Goal: Obtain resource: Download file/media

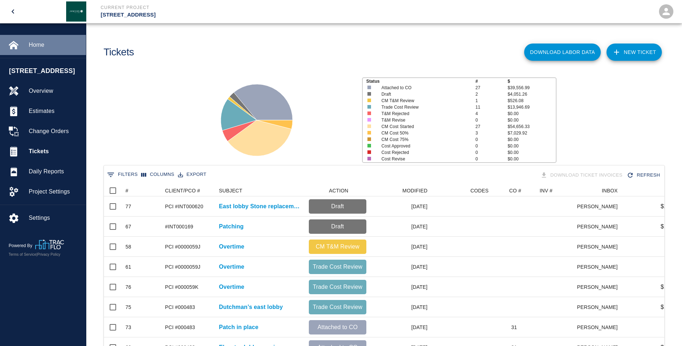
click at [36, 43] on span "Home" at bounding box center [54, 45] width 51 height 9
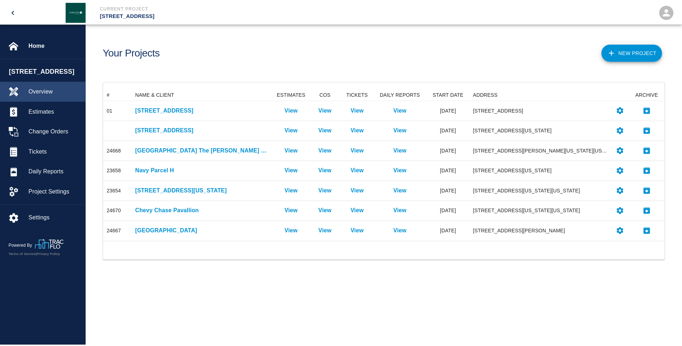
scroll to position [147, 561]
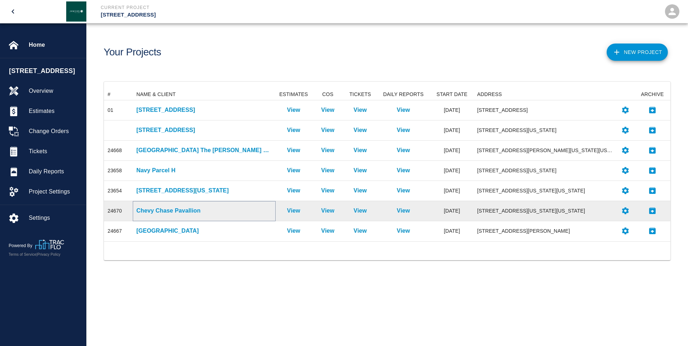
click at [165, 210] on p "Chevy Chase Pavallion" at bounding box center [204, 210] width 136 height 9
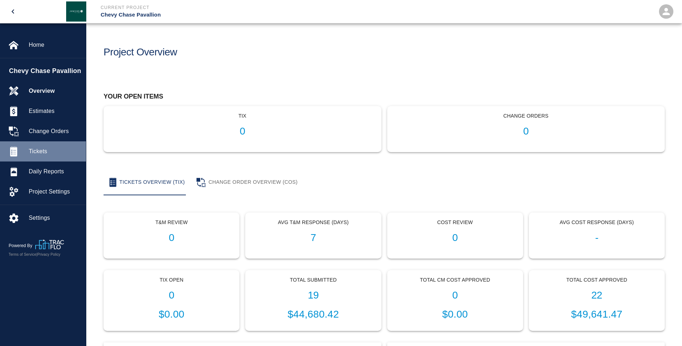
click at [39, 148] on span "Tickets" at bounding box center [54, 151] width 51 height 9
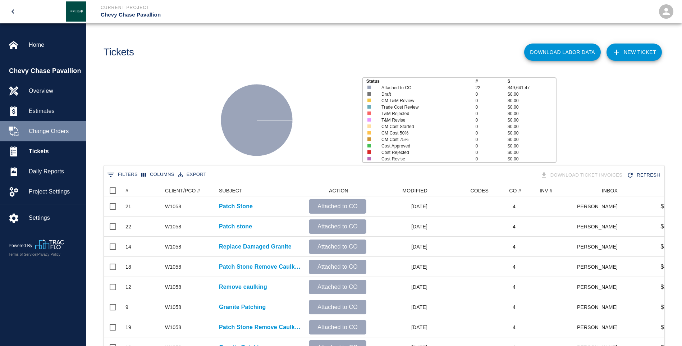
click at [58, 130] on span "Change Orders" at bounding box center [54, 131] width 51 height 9
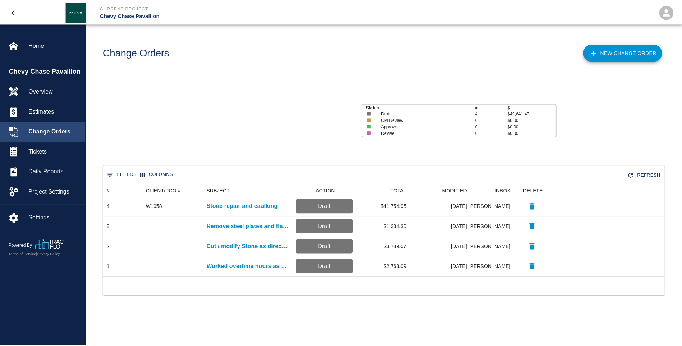
scroll to position [87, 561]
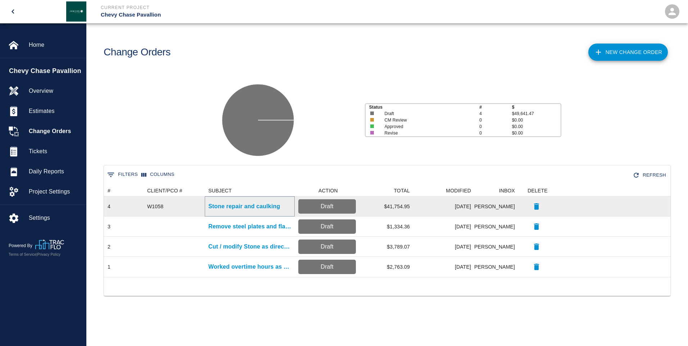
click at [253, 206] on p "Stone repair and caulking" at bounding box center [244, 206] width 72 height 9
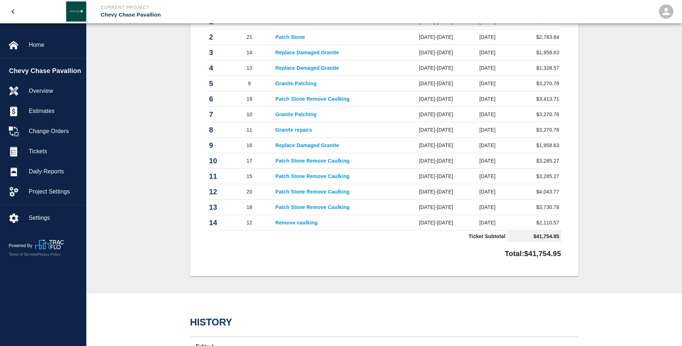
scroll to position [288, 0]
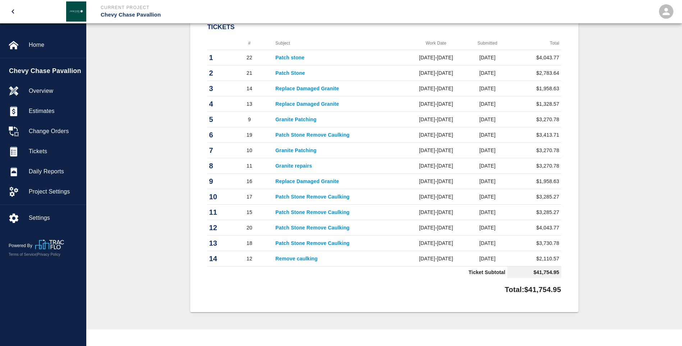
drag, startPoint x: 301, startPoint y: 221, endPoint x: 276, endPoint y: 220, distance: 25.9
click at [301, 221] on td "Patch Stone Remove Caulking" at bounding box center [339, 227] width 131 height 15
drag, startPoint x: 187, startPoint y: 224, endPoint x: 191, endPoint y: 227, distance: 5.1
click at [186, 226] on div "#4 Client/PCO# #W1058 Subject Stone repair and caulking Total $41,754.95 Projec…" at bounding box center [385, 102] width 562 height 419
click at [326, 240] on tbody "1 22 Patch stone [DATE]-[DATE] [DATE] $4,043.77 2 21 Patch Stone [DATE]-[DATE] …" at bounding box center [385, 164] width 354 height 228
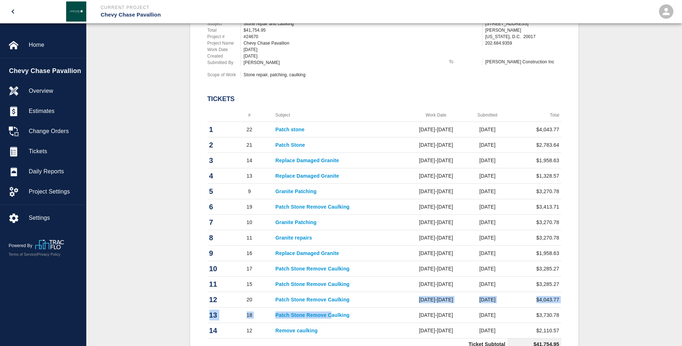
scroll to position [252, 0]
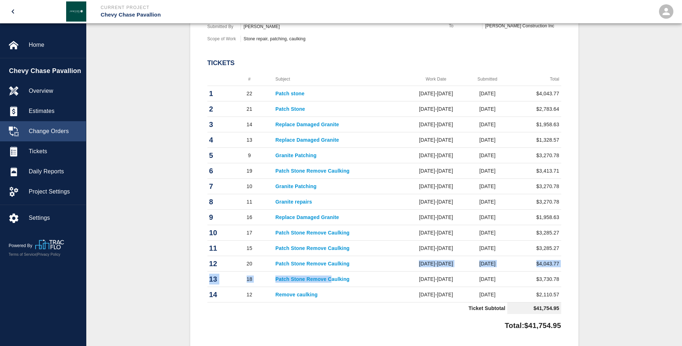
click at [64, 129] on span "Change Orders" at bounding box center [54, 131] width 51 height 9
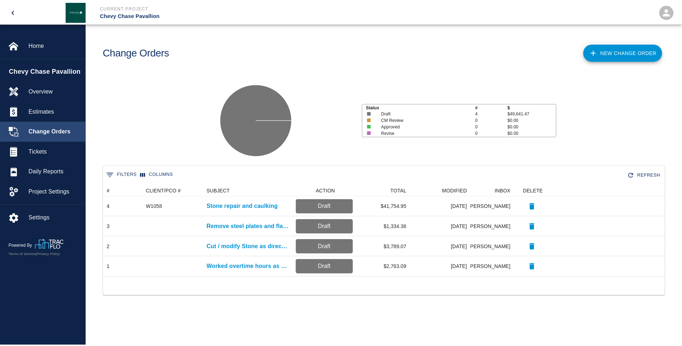
scroll to position [87, 561]
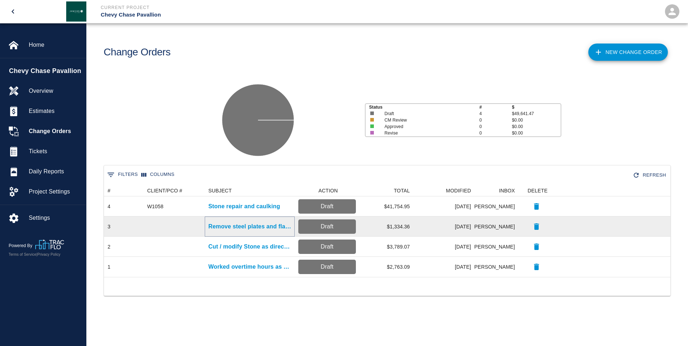
click at [249, 226] on p "Remove steel plates and flag pole" at bounding box center [249, 226] width 83 height 9
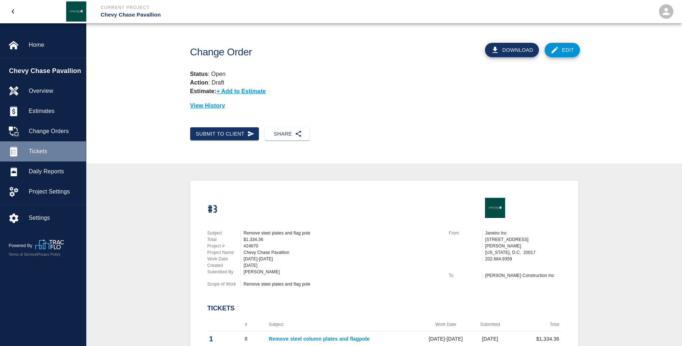
click at [46, 149] on span "Tickets" at bounding box center [54, 151] width 51 height 9
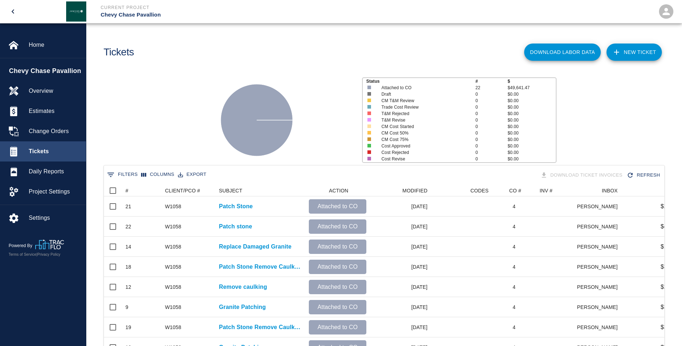
scroll to position [414, 555]
click at [128, 191] on div "#" at bounding box center [127, 191] width 3 height 12
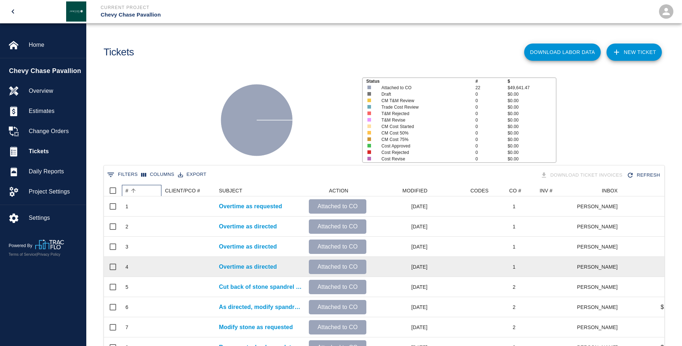
scroll to position [36, 0]
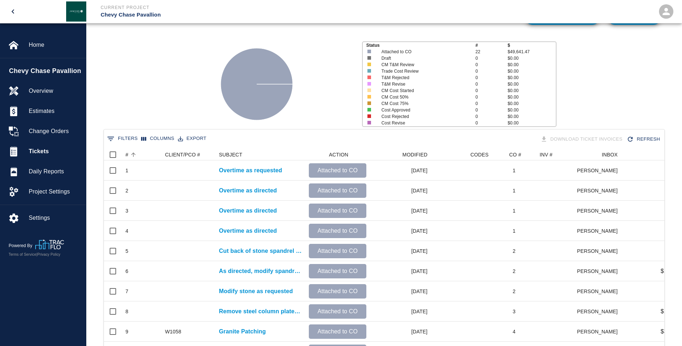
click at [17, 13] on icon "open drawer" at bounding box center [13, 11] width 9 height 9
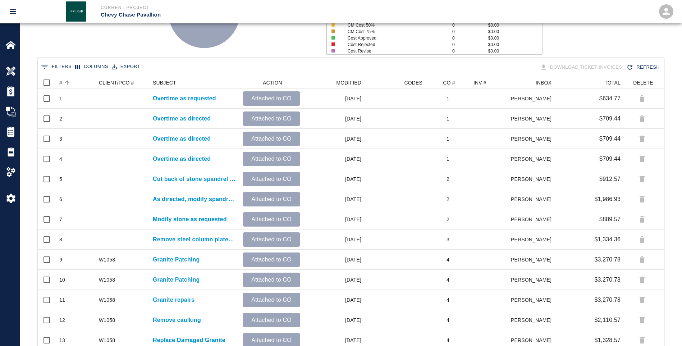
scroll to position [0, 0]
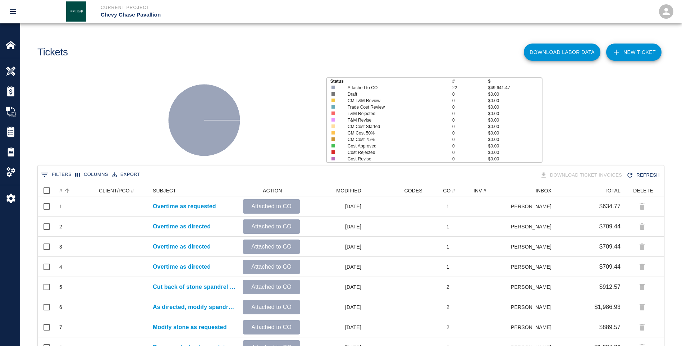
click at [12, 12] on icon "open drawer" at bounding box center [13, 11] width 6 height 4
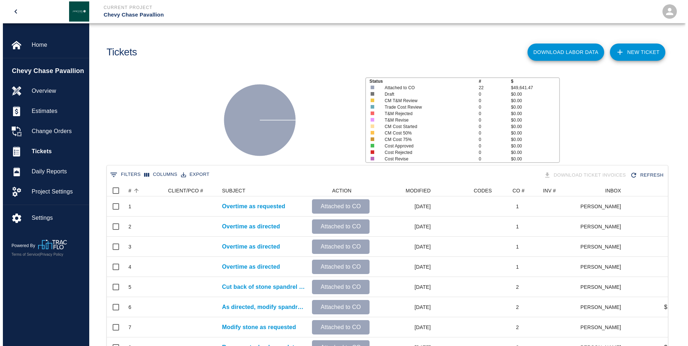
scroll to position [6, 6]
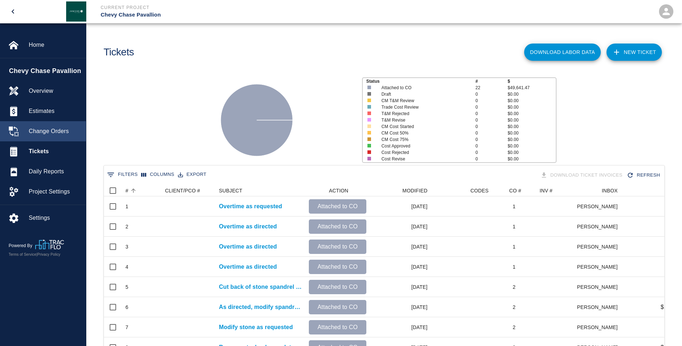
click at [41, 126] on div "Change Orders" at bounding box center [43, 131] width 86 height 20
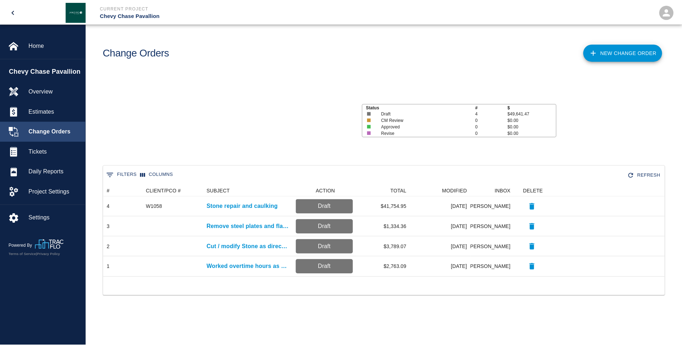
scroll to position [87, 561]
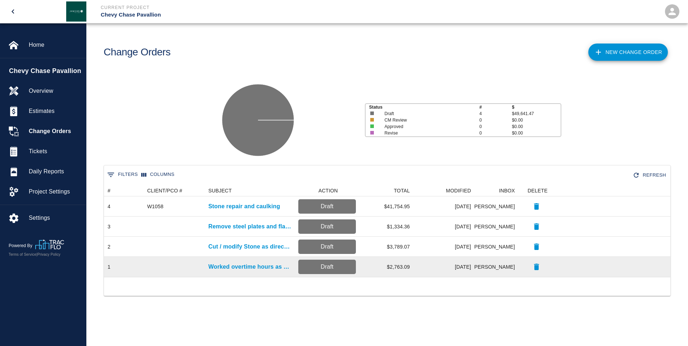
click at [322, 267] on p "Draft" at bounding box center [327, 267] width 52 height 9
click at [263, 267] on p "Worked overtime hours as requested" at bounding box center [249, 267] width 83 height 9
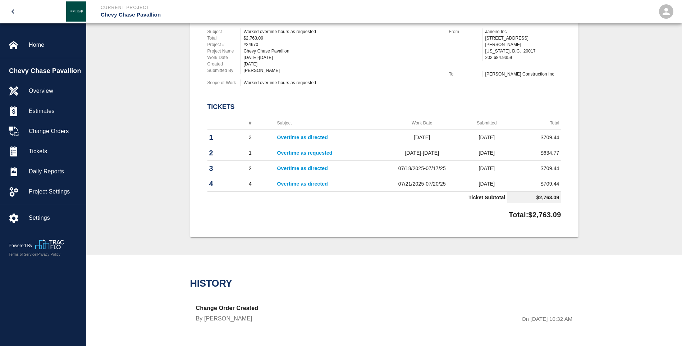
scroll to position [165, 0]
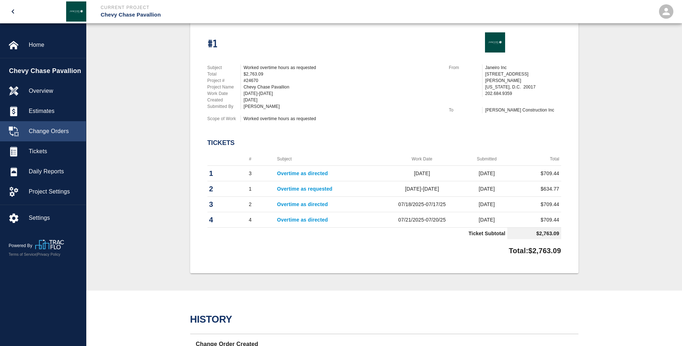
click at [49, 130] on span "Change Orders" at bounding box center [54, 131] width 51 height 9
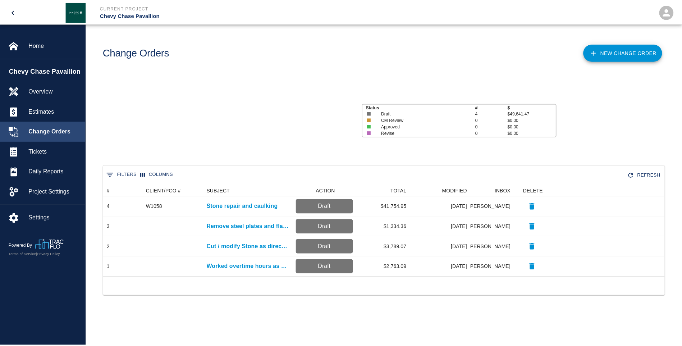
scroll to position [87, 561]
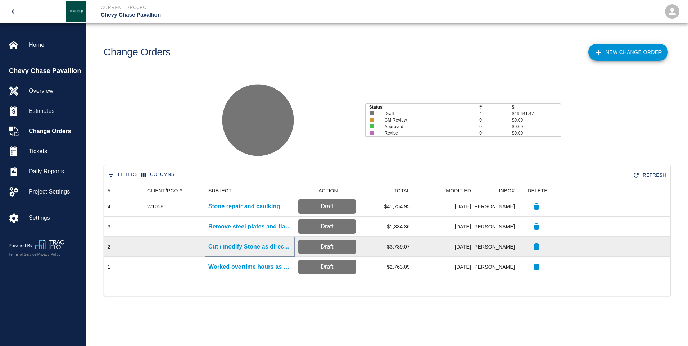
click at [249, 247] on p "Cut / modify Stone as directed" at bounding box center [249, 246] width 83 height 9
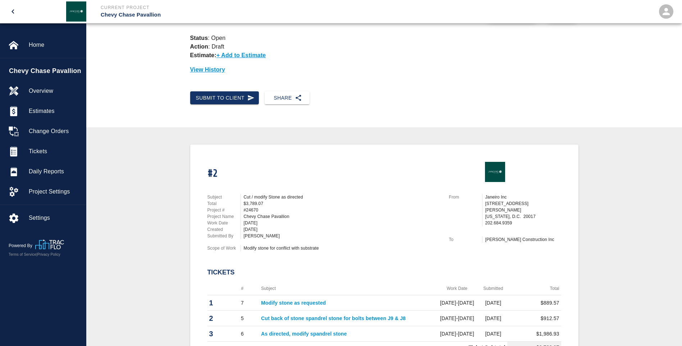
scroll to position [72, 0]
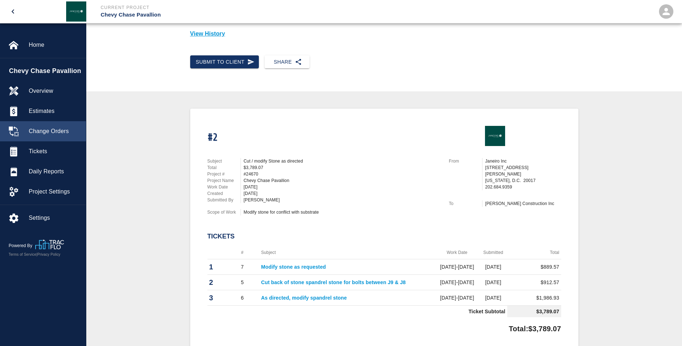
click at [55, 131] on span "Change Orders" at bounding box center [54, 131] width 51 height 9
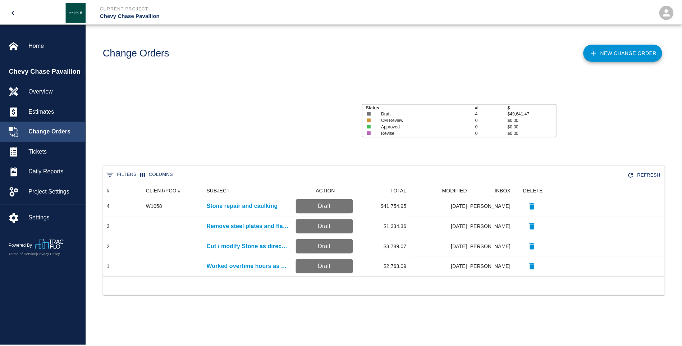
scroll to position [87, 561]
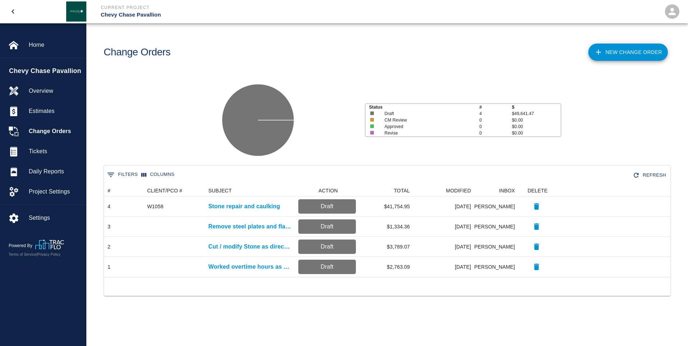
drag, startPoint x: 346, startPoint y: 62, endPoint x: 318, endPoint y: 51, distance: 30.3
click at [345, 61] on div "Change Orders" at bounding box center [241, 49] width 286 height 29
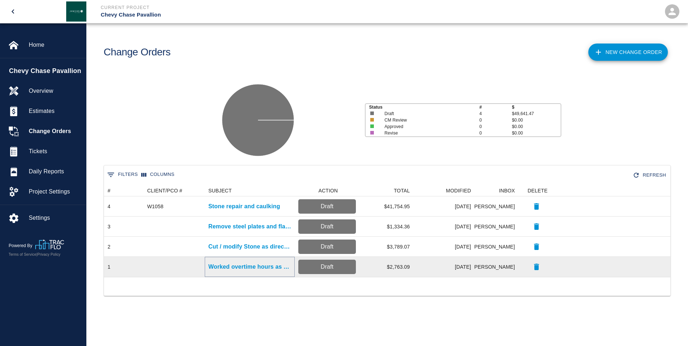
click at [260, 267] on p "Worked overtime hours as requested" at bounding box center [249, 267] width 83 height 9
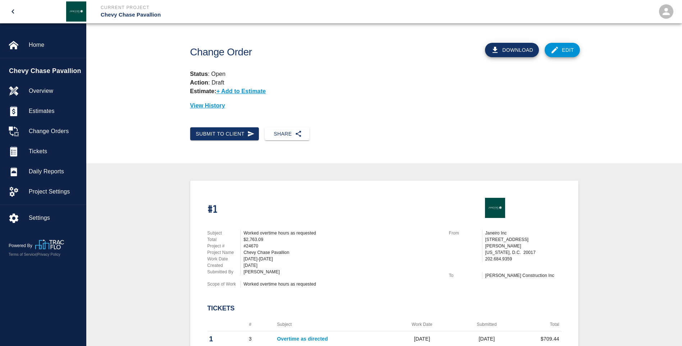
click at [514, 53] on button "Download" at bounding box center [512, 50] width 54 height 14
click at [512, 49] on button "Download" at bounding box center [512, 50] width 54 height 14
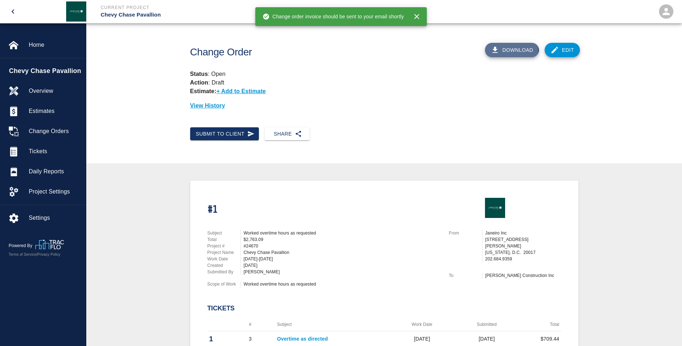
click at [512, 49] on button "Download" at bounding box center [512, 50] width 54 height 14
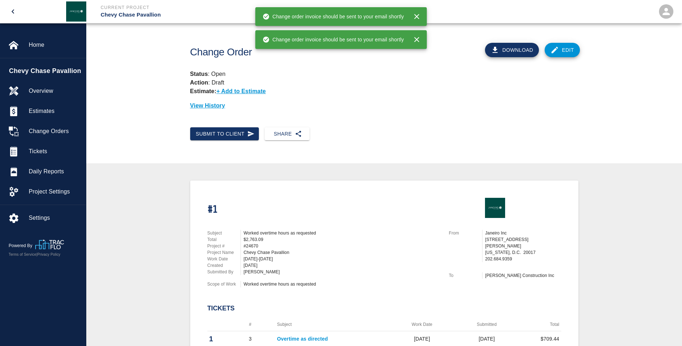
click at [416, 36] on icon "button" at bounding box center [417, 39] width 9 height 9
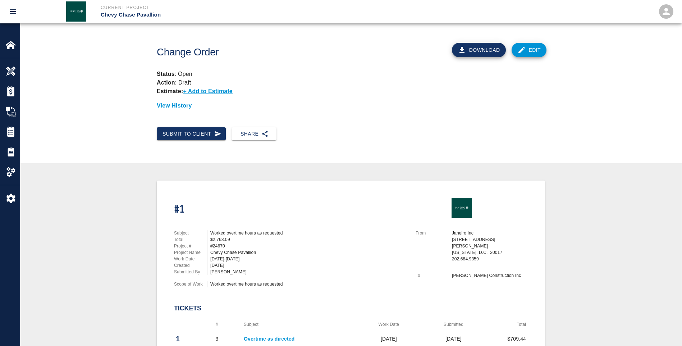
scroll to position [36, 0]
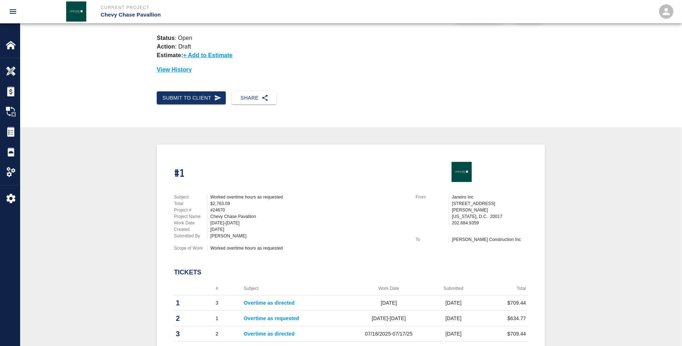
click at [100, 184] on div "#1 Subject Worked overtime hours as requested Total $2,763.09 Project # #24670 …" at bounding box center [350, 274] width 627 height 258
click at [15, 13] on icon "open drawer" at bounding box center [13, 11] width 6 height 4
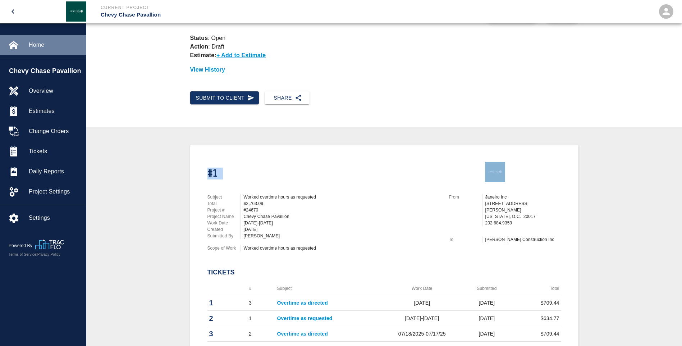
click at [31, 44] on span "Home" at bounding box center [54, 45] width 51 height 9
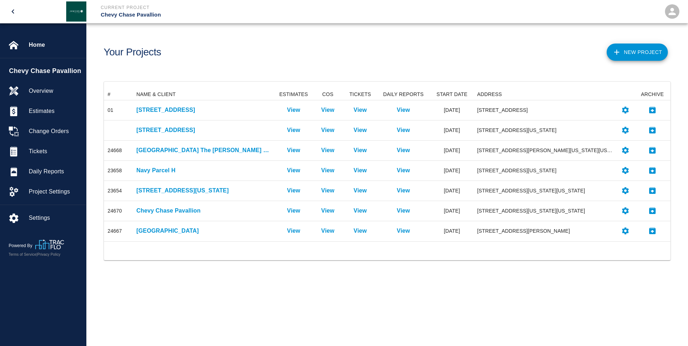
scroll to position [147, 561]
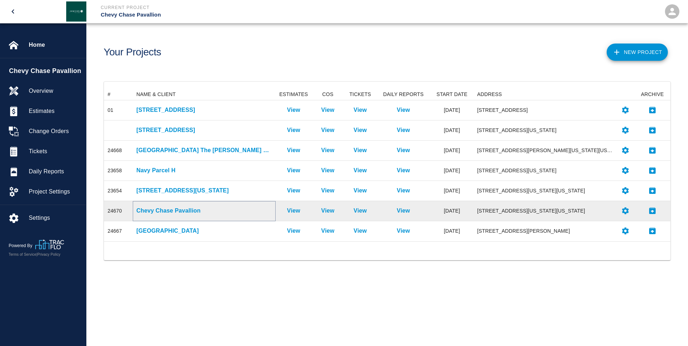
click at [176, 210] on p "Chevy Chase Pavallion" at bounding box center [204, 210] width 136 height 9
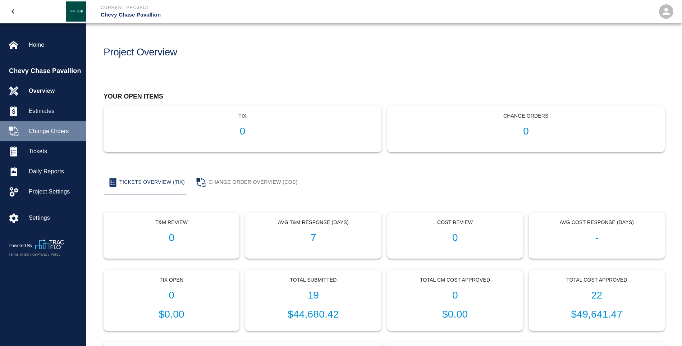
click at [44, 130] on span "Change Orders" at bounding box center [54, 131] width 51 height 9
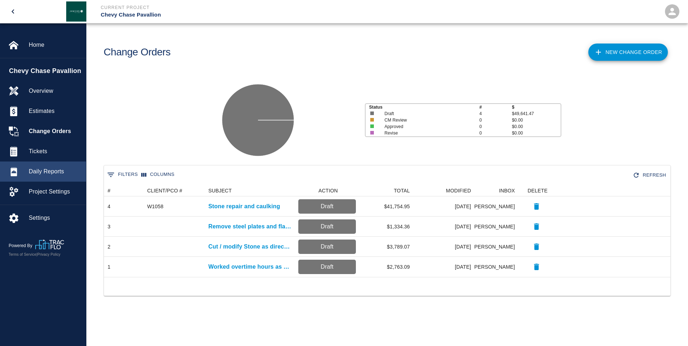
scroll to position [87, 561]
drag, startPoint x: 597, startPoint y: 100, endPoint x: 597, endPoint y: 95, distance: 5.0
click at [597, 100] on div "Status # $ Draft 4 $49,641.47 CM Review 0 $0.00 Approved 0 $0.00 Revise 0 $0.00" at bounding box center [384, 117] width 607 height 96
click at [341, 64] on main "Change Orders New Change Order Status # $ Draft 4 $49,641.47 CM Review 0 $0.00 …" at bounding box center [386, 173] width 601 height 346
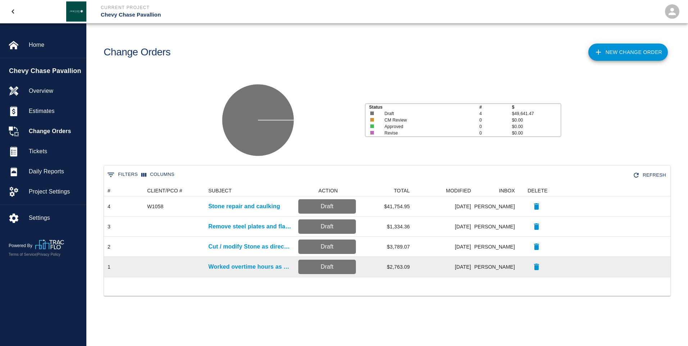
drag, startPoint x: 314, startPoint y: 269, endPoint x: 308, endPoint y: 267, distance: 6.1
click at [308, 267] on p "Draft" at bounding box center [327, 267] width 52 height 9
click at [230, 265] on p "Worked overtime hours as requested" at bounding box center [249, 267] width 83 height 9
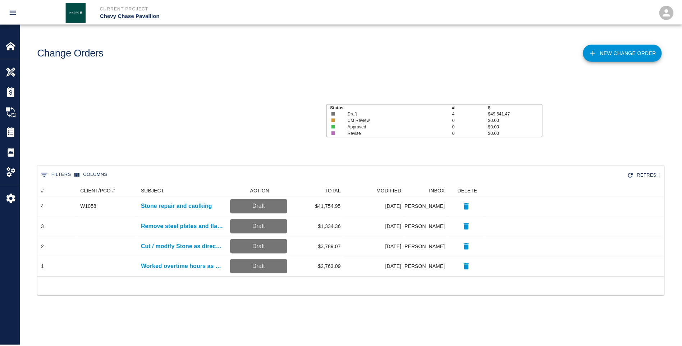
scroll to position [87, 627]
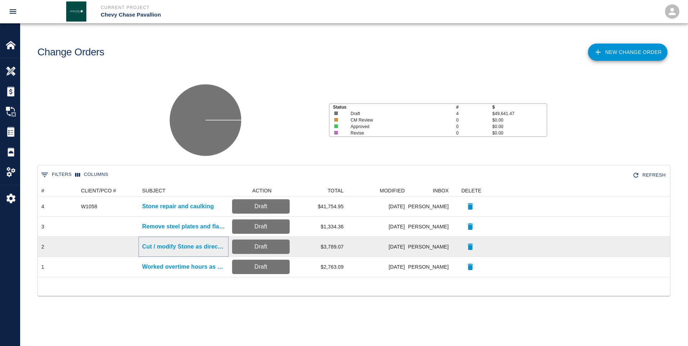
click at [196, 245] on p "Cut / modify Stone as directed" at bounding box center [183, 246] width 83 height 9
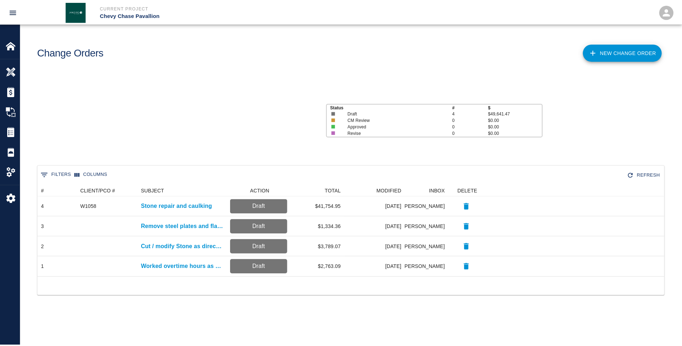
scroll to position [87, 627]
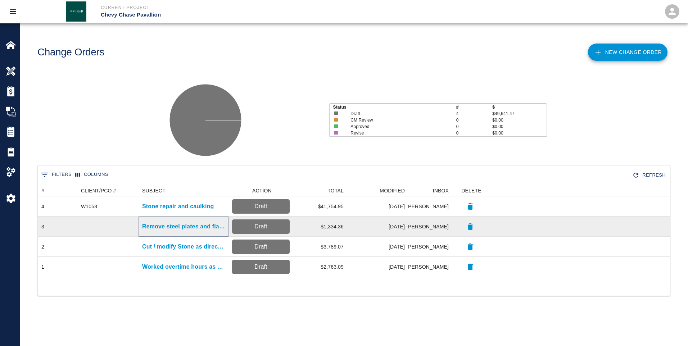
click at [188, 225] on p "Remove steel plates and flag pole" at bounding box center [183, 226] width 83 height 9
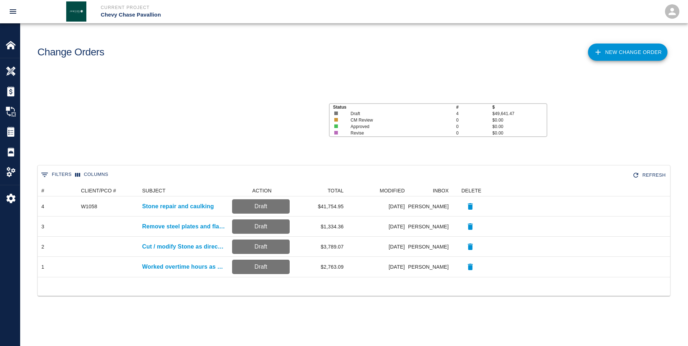
scroll to position [87, 627]
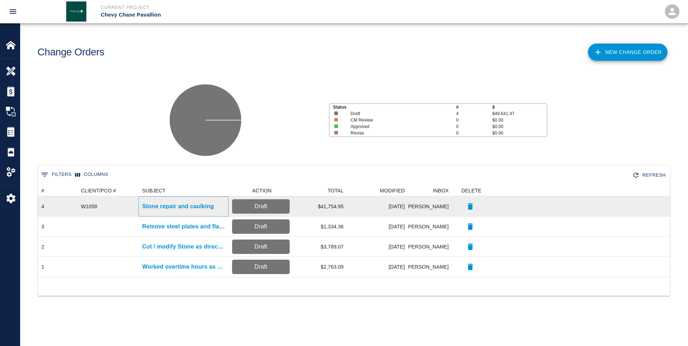
click at [178, 205] on p "Stone repair and caulking" at bounding box center [178, 206] width 72 height 9
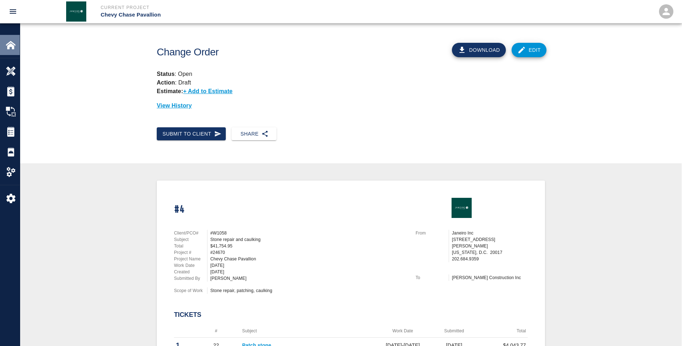
click at [10, 44] on img at bounding box center [11, 45] width 10 height 10
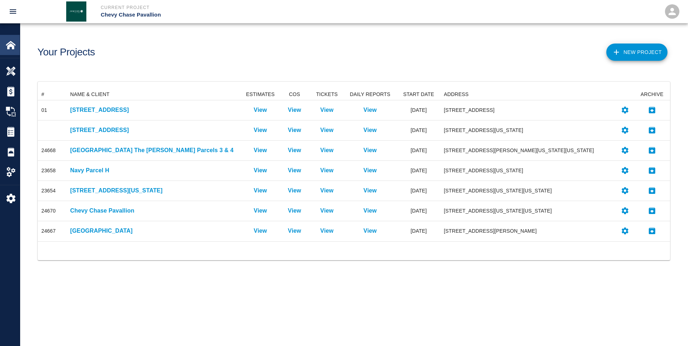
scroll to position [147, 627]
click at [13, 13] on icon "open drawer" at bounding box center [13, 11] width 6 height 4
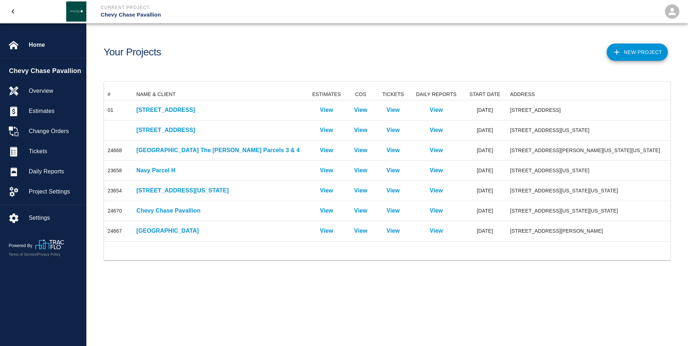
scroll to position [6, 6]
